Goal: Check status: Check status

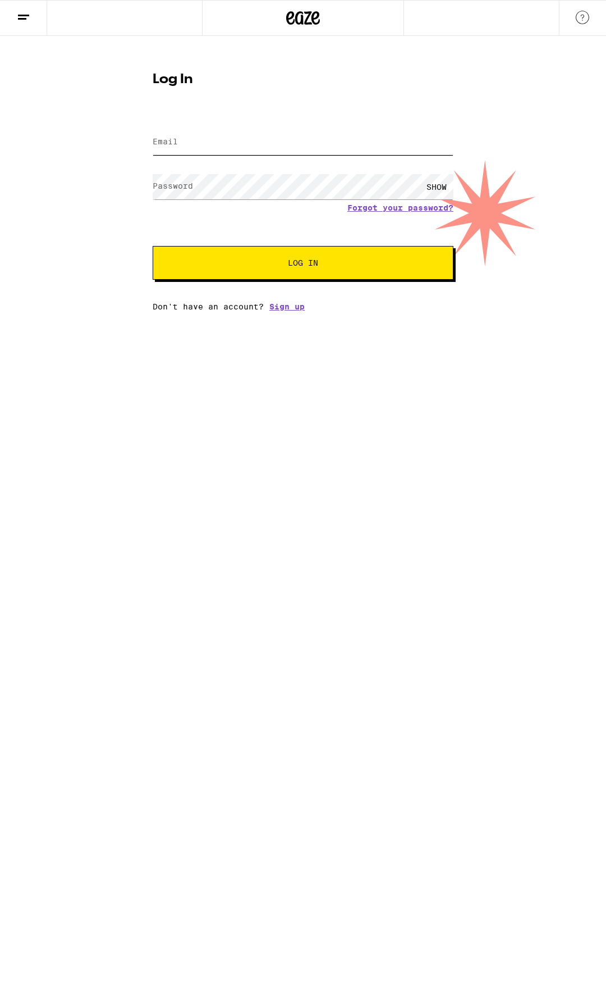
type input "[EMAIL_ADDRESS][DOMAIN_NAME]"
drag, startPoint x: 285, startPoint y: 272, endPoint x: 277, endPoint y: 111, distance: 161.9
click at [284, 272] on button "Log In" at bounding box center [303, 263] width 301 height 34
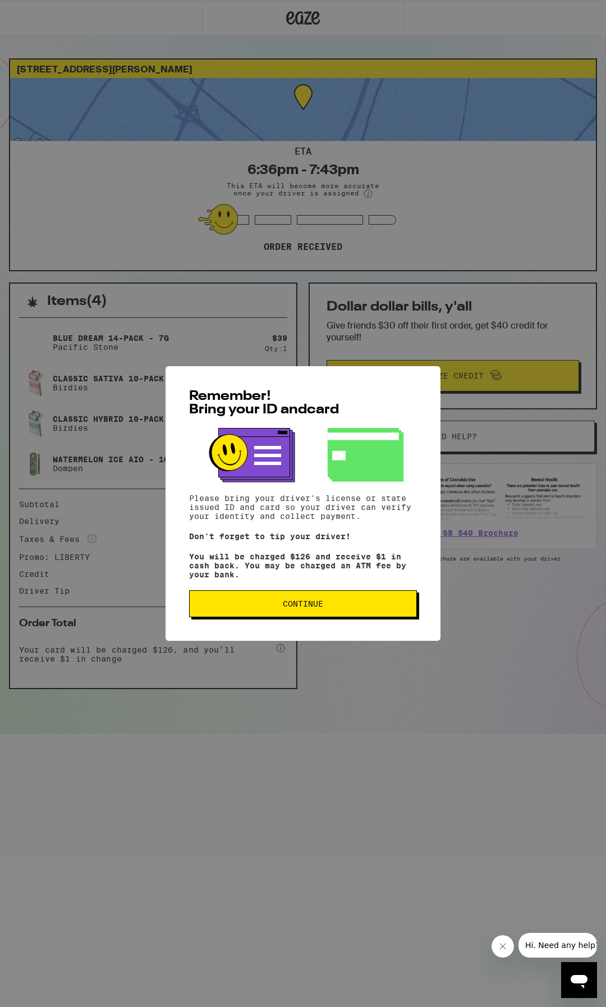
click at [313, 608] on span "Continue" at bounding box center [303, 604] width 40 height 8
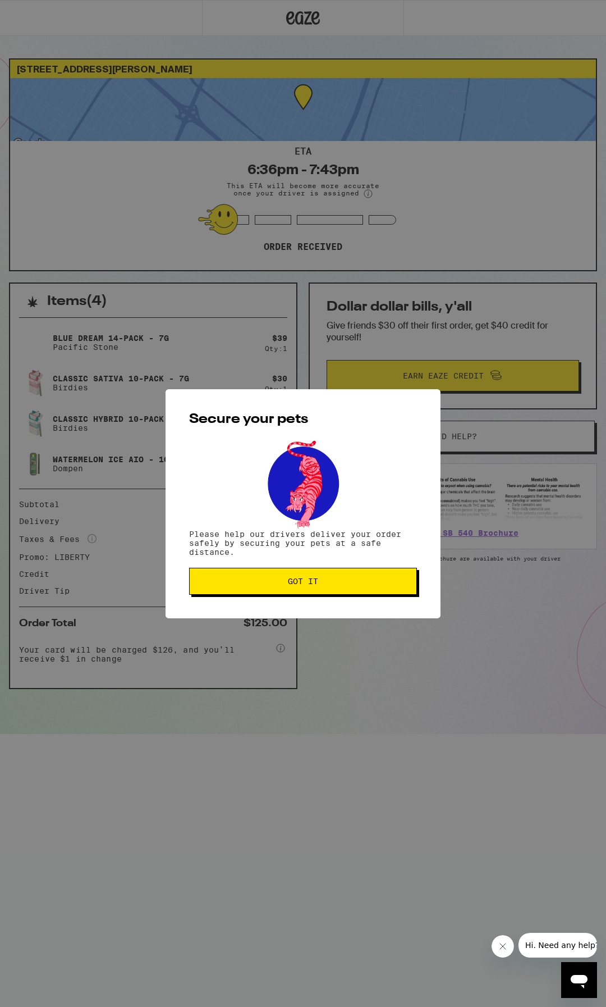
click at [315, 576] on button "Got it" at bounding box center [303, 581] width 228 height 27
